Goal: Task Accomplishment & Management: Use online tool/utility

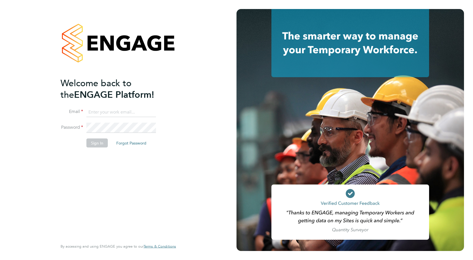
click at [107, 116] on input at bounding box center [121, 112] width 70 height 10
type input "nathan.morris@ncclondon.ac.uk"
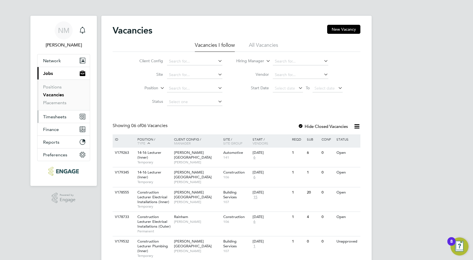
click at [54, 116] on span "Timesheets" at bounding box center [54, 116] width 23 height 5
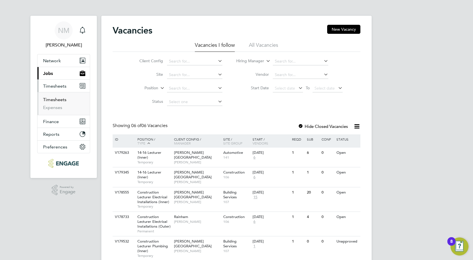
click at [55, 98] on link "Timesheets" at bounding box center [54, 99] width 23 height 5
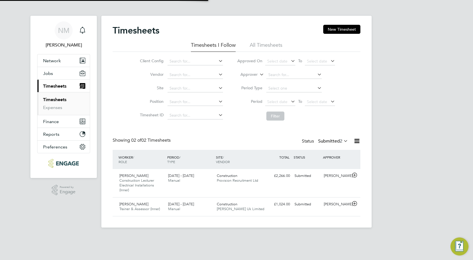
scroll to position [14, 49]
click at [289, 178] on div "£2,266.00 Submitted" at bounding box center [277, 175] width 29 height 9
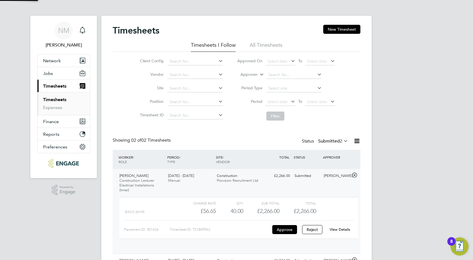
scroll to position [10, 55]
click at [284, 232] on button "Approve" at bounding box center [284, 229] width 25 height 9
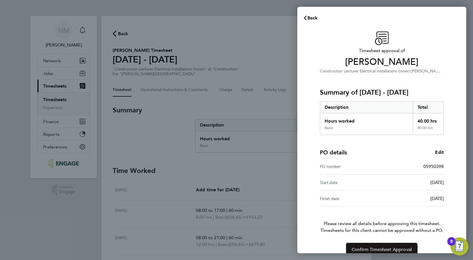
click at [366, 249] on span "Confirm Timesheet Approval" at bounding box center [382, 250] width 60 height 6
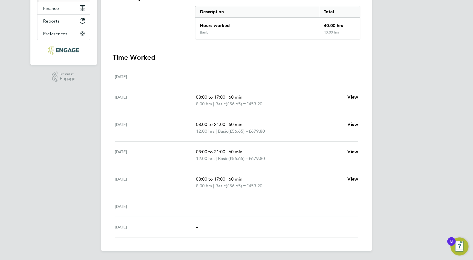
scroll to position [1, 0]
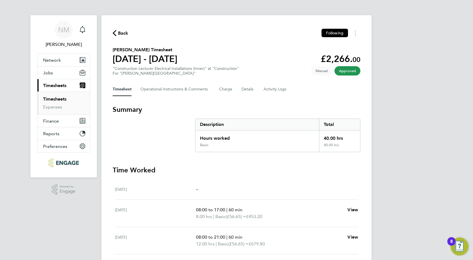
click at [60, 98] on link "Timesheets" at bounding box center [54, 98] width 23 height 5
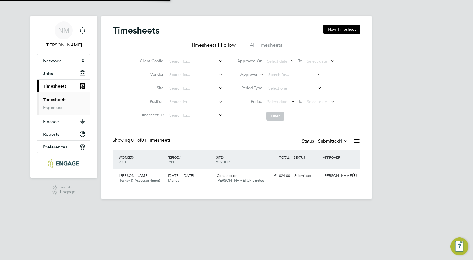
scroll to position [14, 49]
click at [188, 176] on span "25 - 31 Aug 2025" at bounding box center [181, 175] width 26 height 5
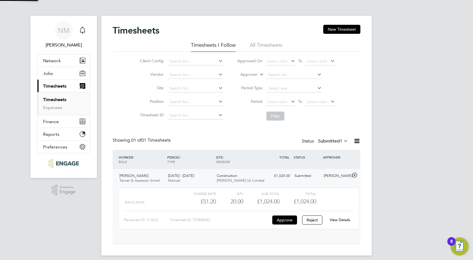
scroll to position [10, 55]
click at [293, 221] on button "Approve" at bounding box center [284, 219] width 25 height 9
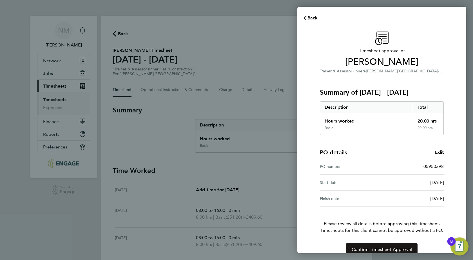
click at [375, 246] on button "Confirm Timesheet Approval" at bounding box center [381, 250] width 71 height 14
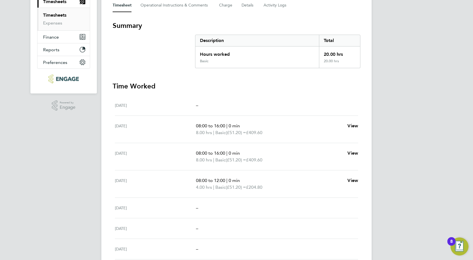
scroll to position [80, 0]
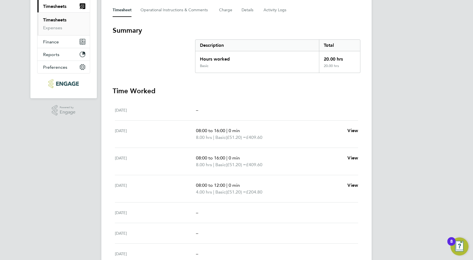
click at [52, 21] on link "Timesheets" at bounding box center [54, 19] width 23 height 5
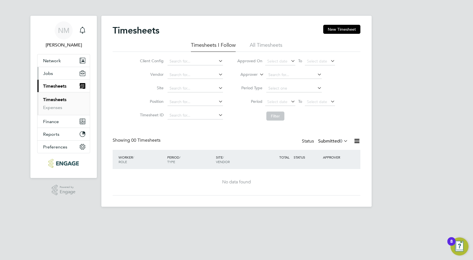
click at [49, 73] on span "Jobs" at bounding box center [48, 73] width 10 height 5
click at [52, 75] on span "Jobs" at bounding box center [48, 73] width 10 height 5
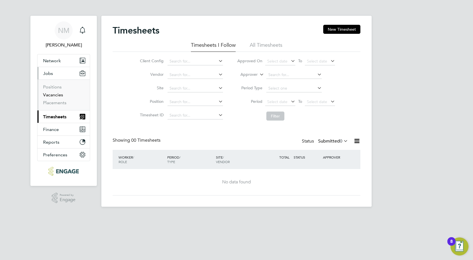
click at [56, 95] on link "Vacancies" at bounding box center [53, 94] width 20 height 5
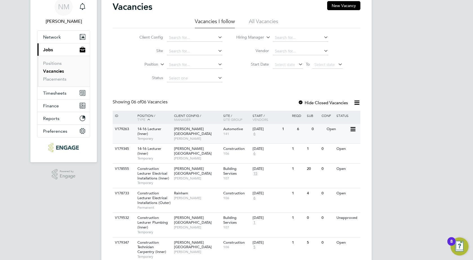
scroll to position [46, 0]
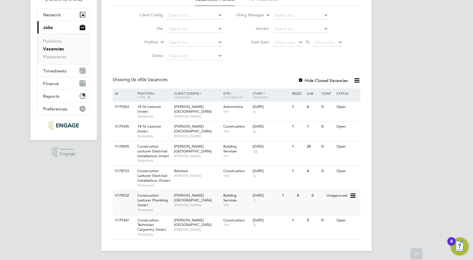
click at [195, 203] on span "[PERSON_NAME]" at bounding box center [197, 205] width 46 height 5
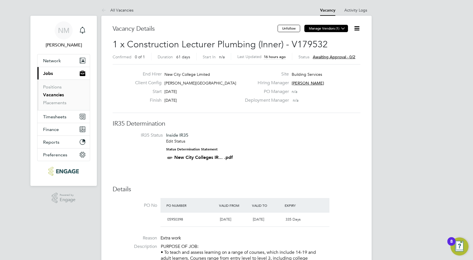
click at [343, 30] on icon at bounding box center [343, 28] width 4 height 4
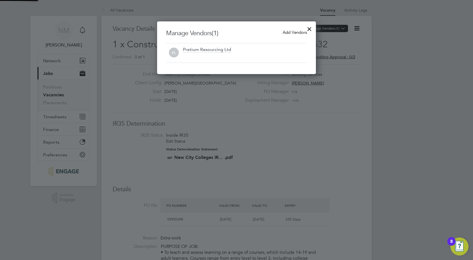
scroll to position [53, 159]
click at [286, 34] on span "Add Vendors" at bounding box center [295, 32] width 24 height 5
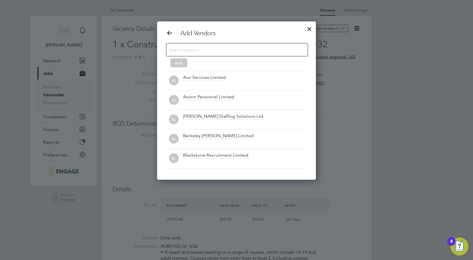
scroll to position [158, 159]
click at [214, 48] on input at bounding box center [232, 49] width 127 height 7
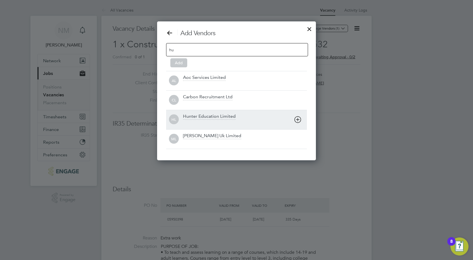
type input "hu"
click at [220, 115] on div "Hunter Education Limited" at bounding box center [209, 116] width 53 height 6
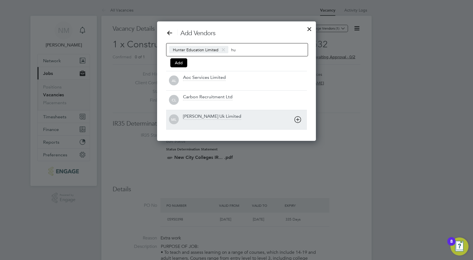
scroll to position [120, 159]
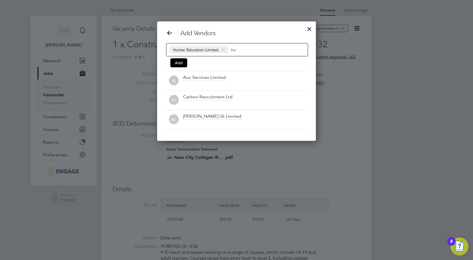
click at [245, 49] on input "hu" at bounding box center [248, 49] width 35 height 7
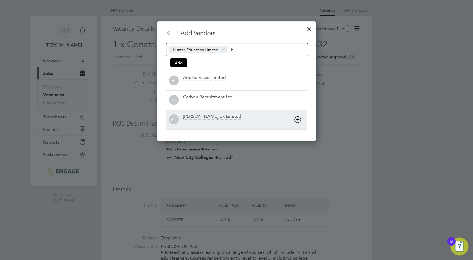
click at [221, 118] on div "[PERSON_NAME] Uk Limited" at bounding box center [212, 116] width 58 height 6
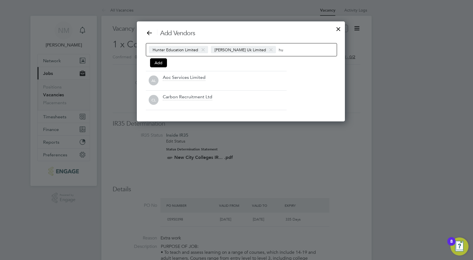
scroll to position [100, 199]
click at [283, 50] on input "hu" at bounding box center [296, 49] width 35 height 7
type input "h"
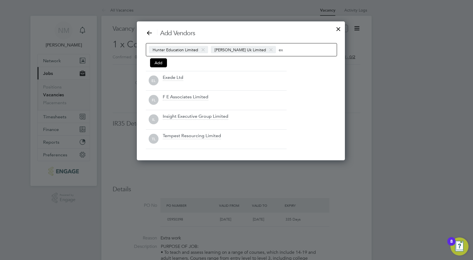
scroll to position [139, 199]
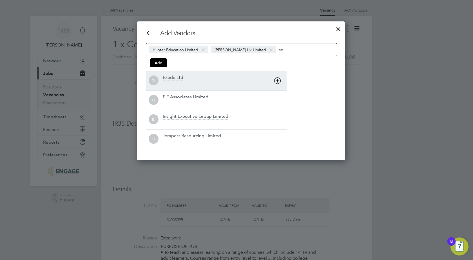
type input "ex"
click at [180, 77] on div "Exede Ltd" at bounding box center [173, 78] width 21 height 6
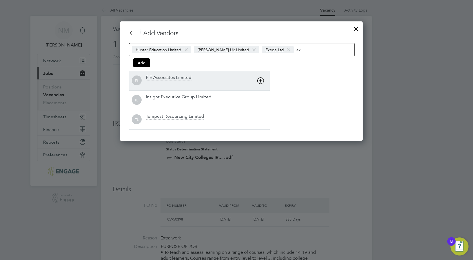
scroll to position [120, 233]
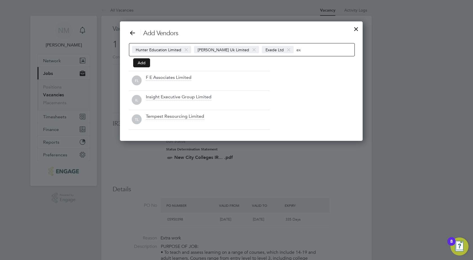
click at [143, 64] on button "Add" at bounding box center [141, 62] width 17 height 9
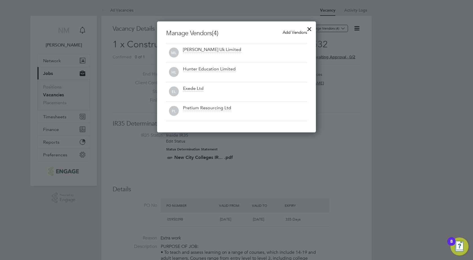
click at [308, 28] on div at bounding box center [309, 28] width 10 height 10
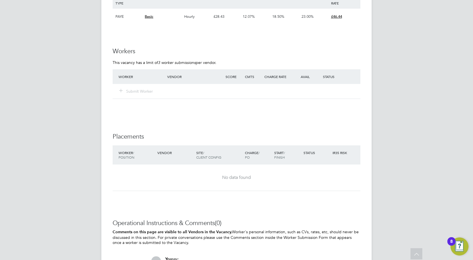
scroll to position [1041, 0]
